Goal: Task Accomplishment & Management: Use online tool/utility

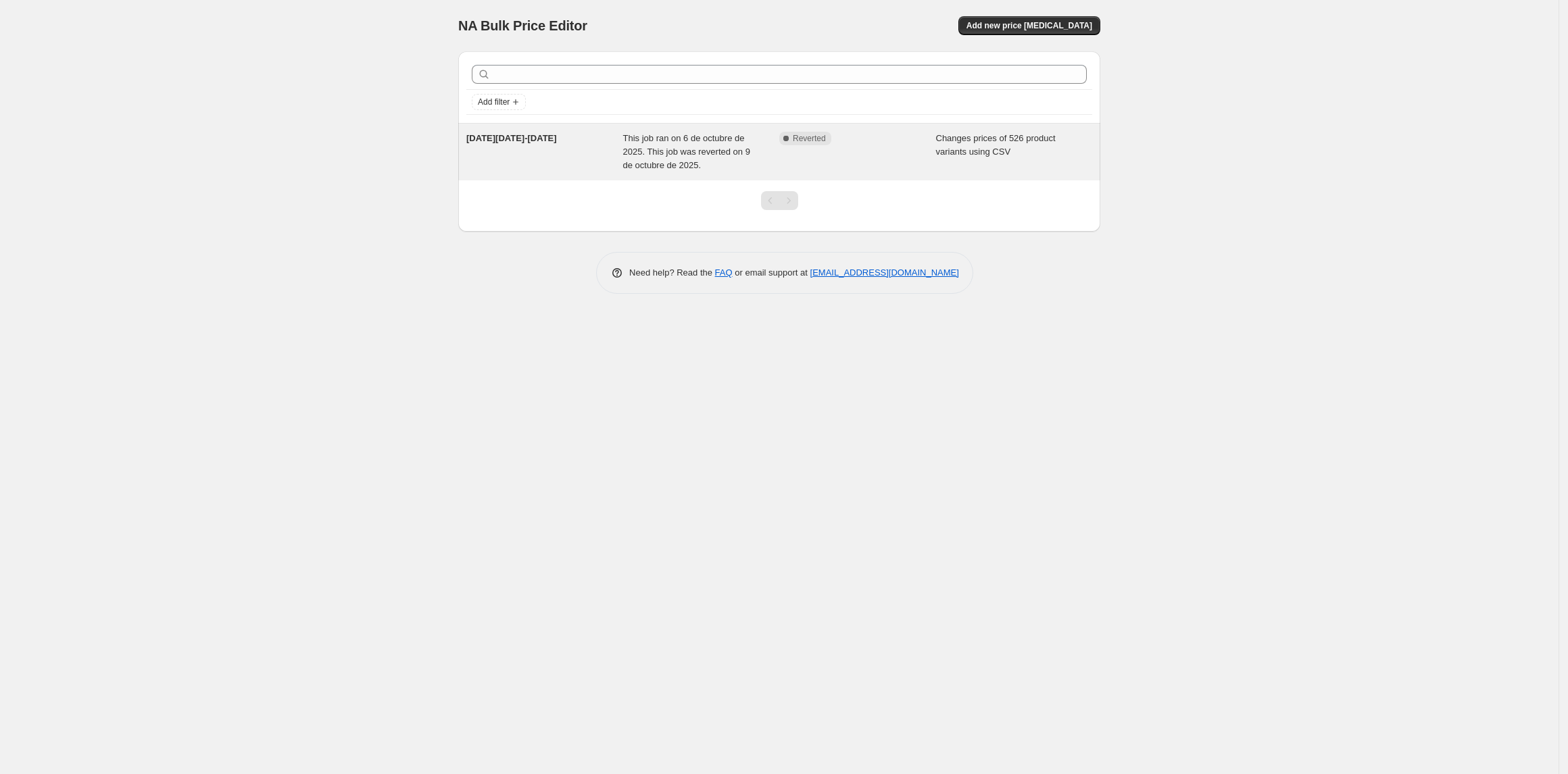
click at [800, 141] on span "Reverted" at bounding box center [809, 139] width 33 height 11
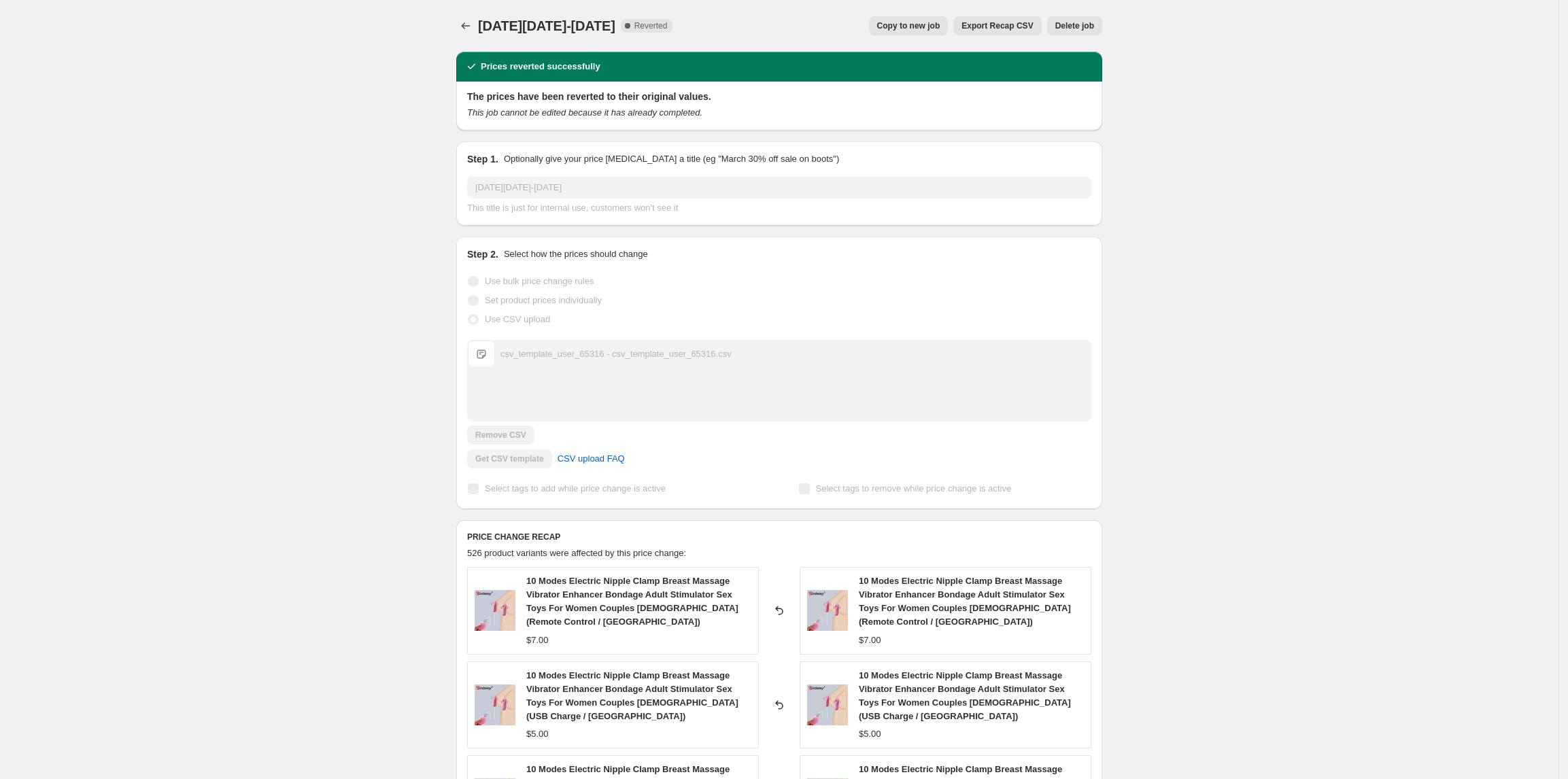
click at [1094, 21] on span "Delete job" at bounding box center [1075, 26] width 39 height 11
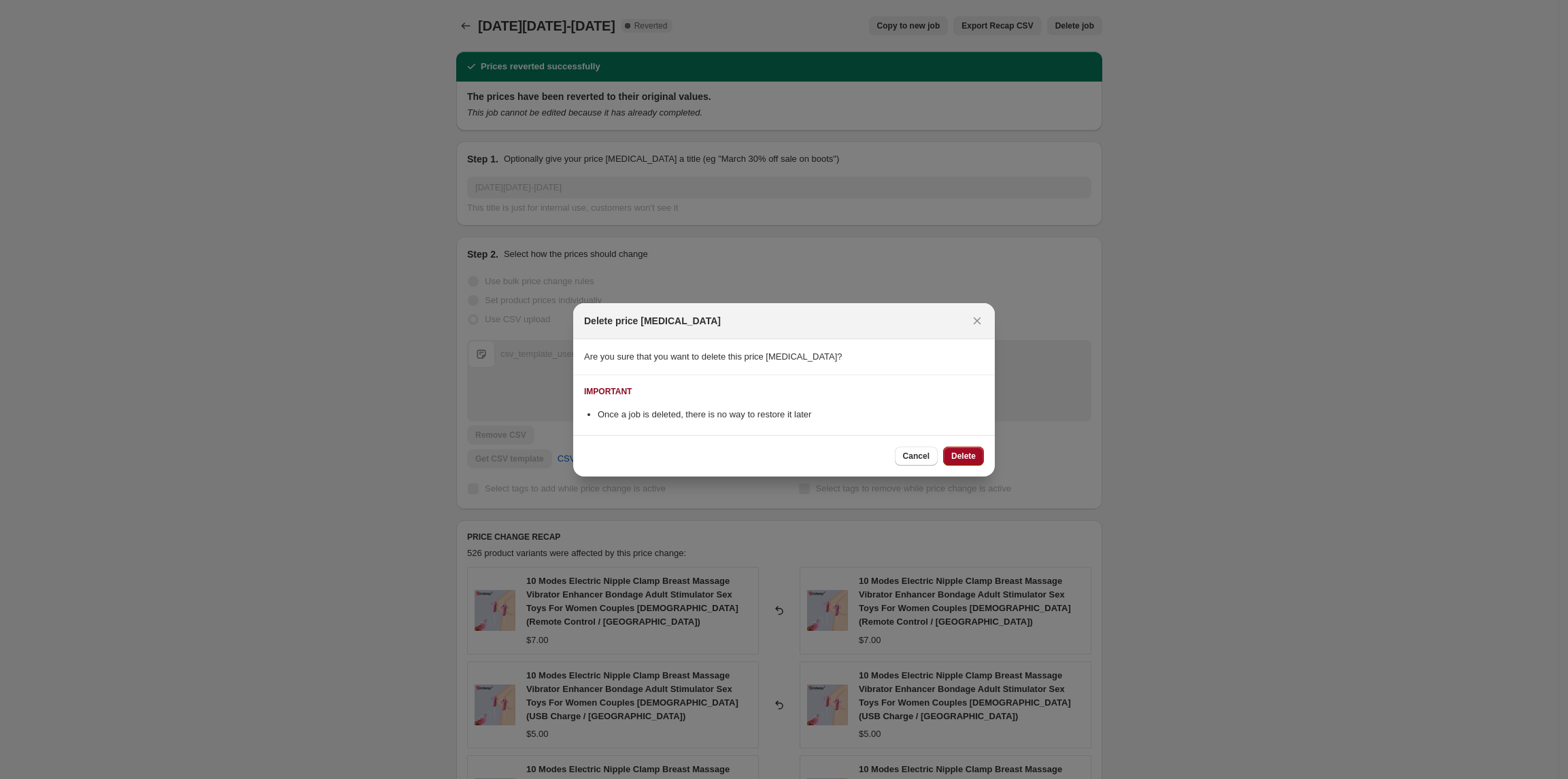
click at [969, 458] on span "Delete" at bounding box center [963, 457] width 24 height 11
